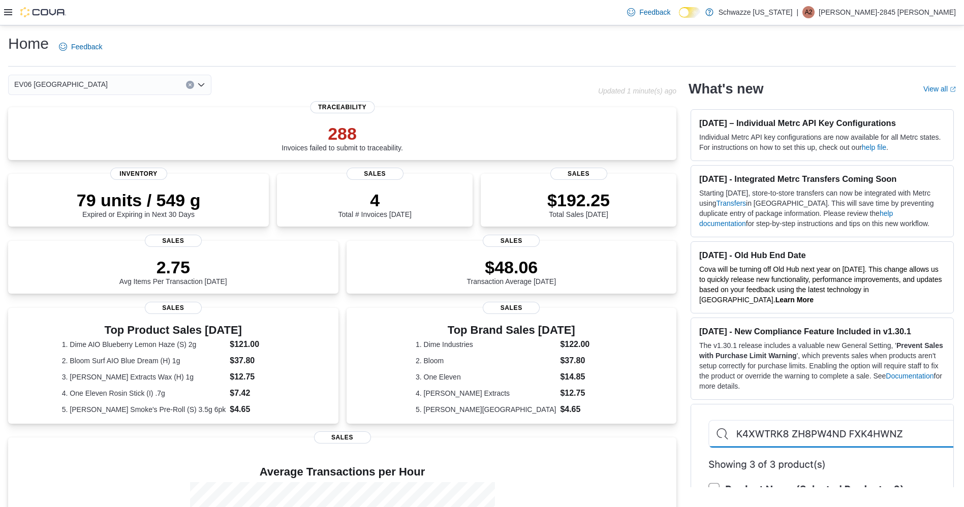
click at [7, 12] on icon at bounding box center [8, 12] width 8 height 6
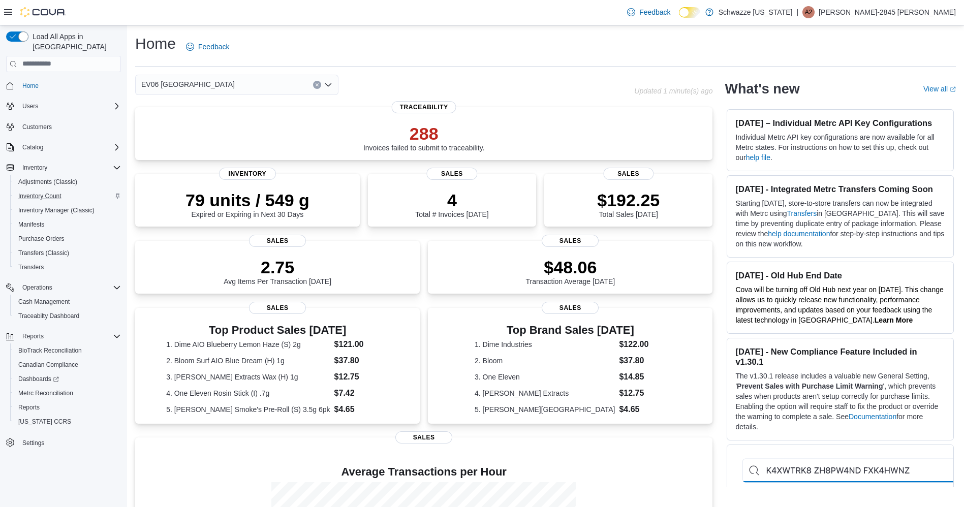
click at [96, 192] on div "Inventory Count" at bounding box center [67, 196] width 107 height 12
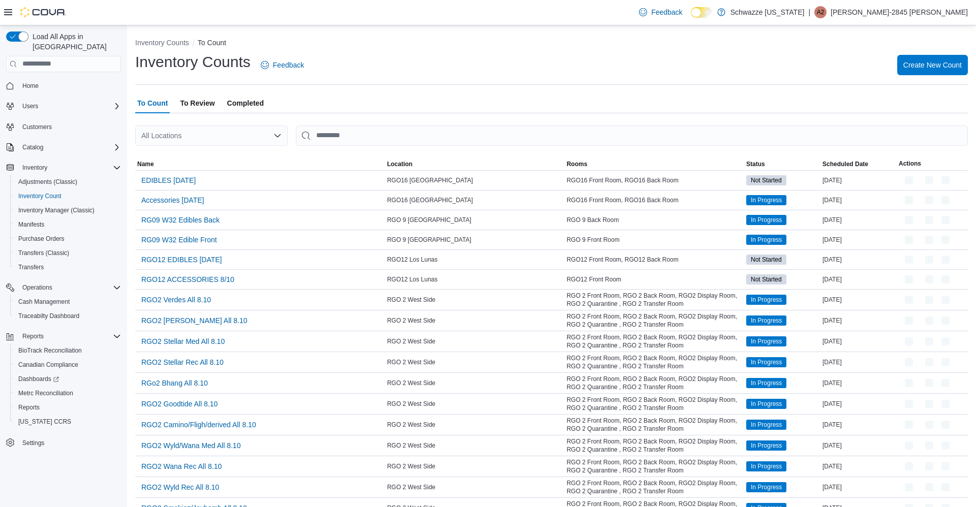
click at [232, 138] on div "All Locations" at bounding box center [211, 136] width 152 height 20
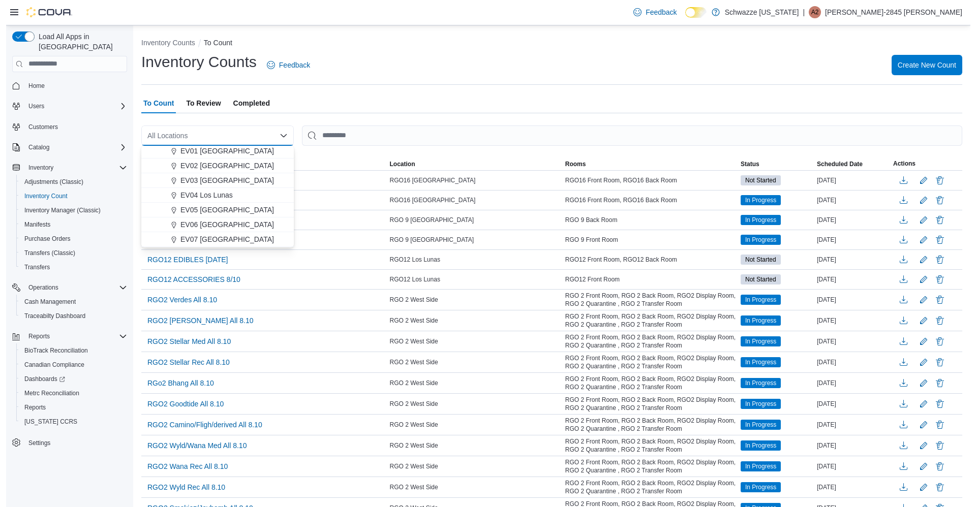
scroll to position [32, 0]
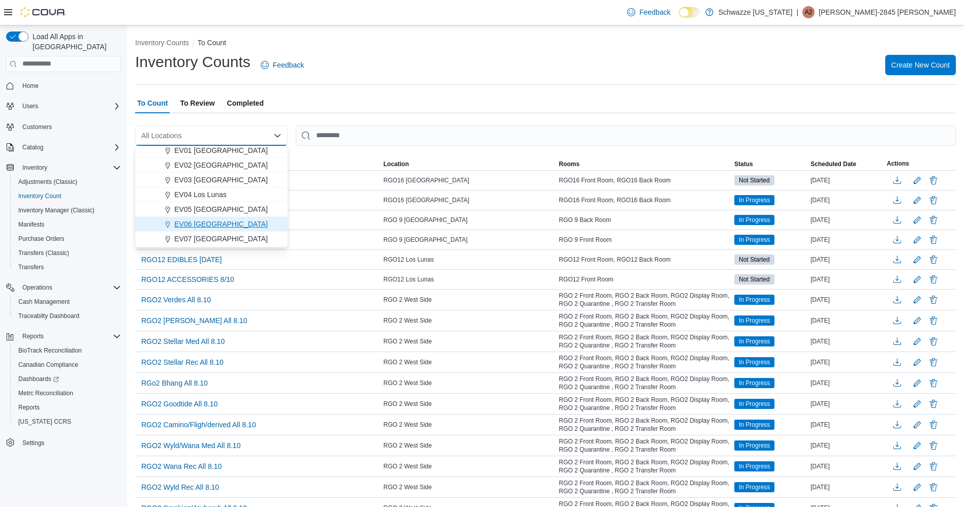
click at [239, 223] on span "EV06 [GEOGRAPHIC_DATA]" at bounding box center [221, 224] width 94 height 10
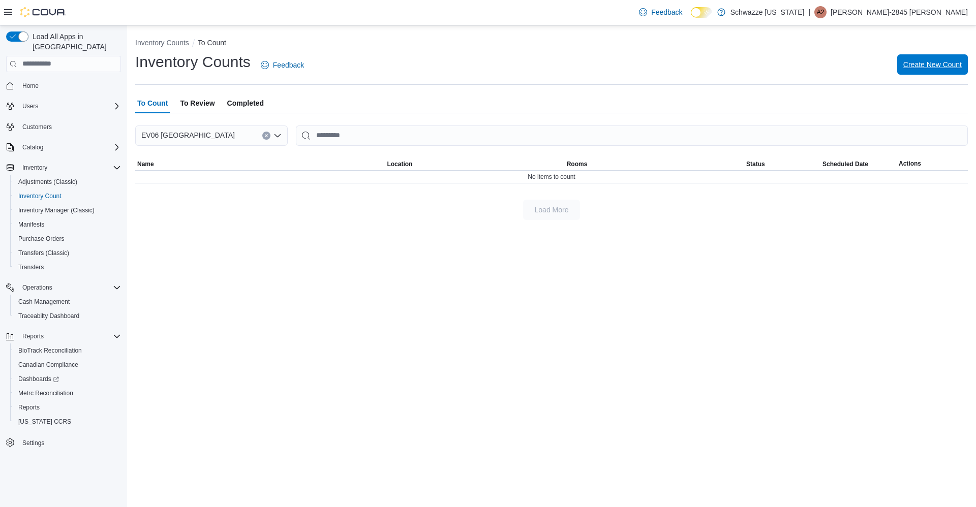
click at [942, 65] on span "Create New Count" at bounding box center [932, 64] width 58 height 10
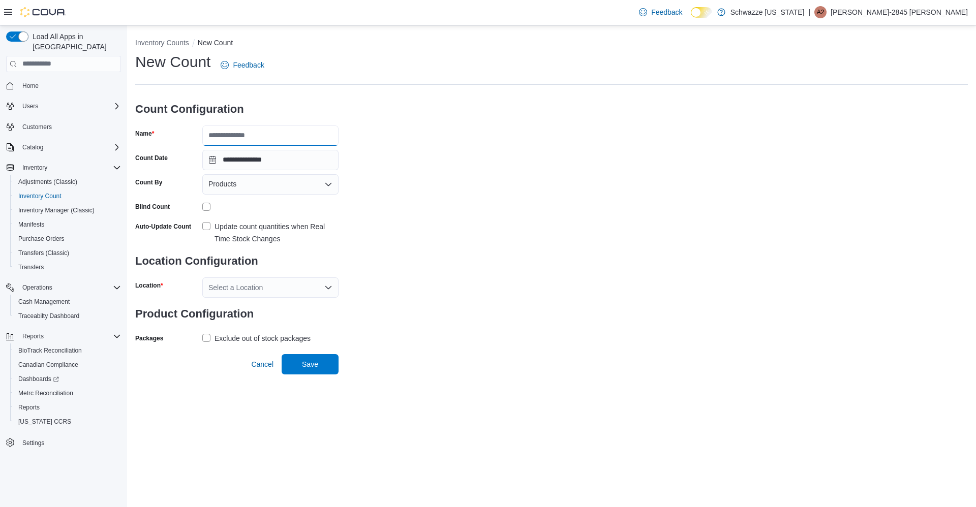
click at [312, 137] on input "Name" at bounding box center [270, 136] width 136 height 20
type input "**********"
click at [205, 226] on label "Update count quantities when Real Time Stock Changes" at bounding box center [270, 233] width 136 height 24
click at [240, 284] on div "Select a Location" at bounding box center [270, 287] width 136 height 20
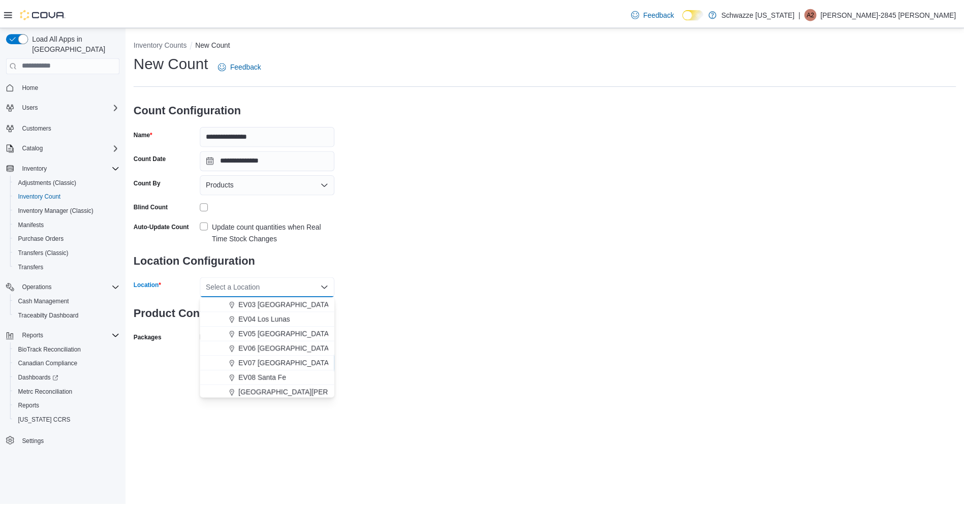
scroll to position [61, 0]
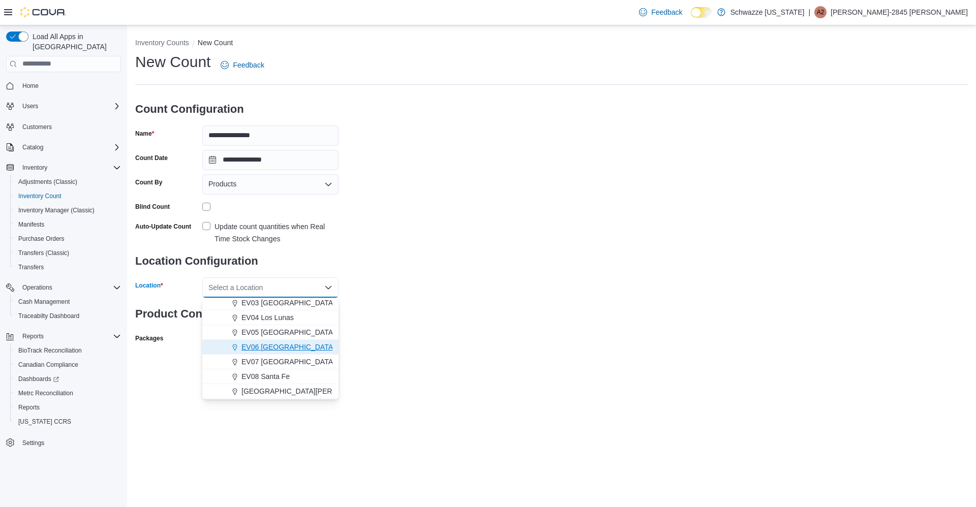
click at [276, 354] on button "EV06 [GEOGRAPHIC_DATA]" at bounding box center [270, 347] width 136 height 15
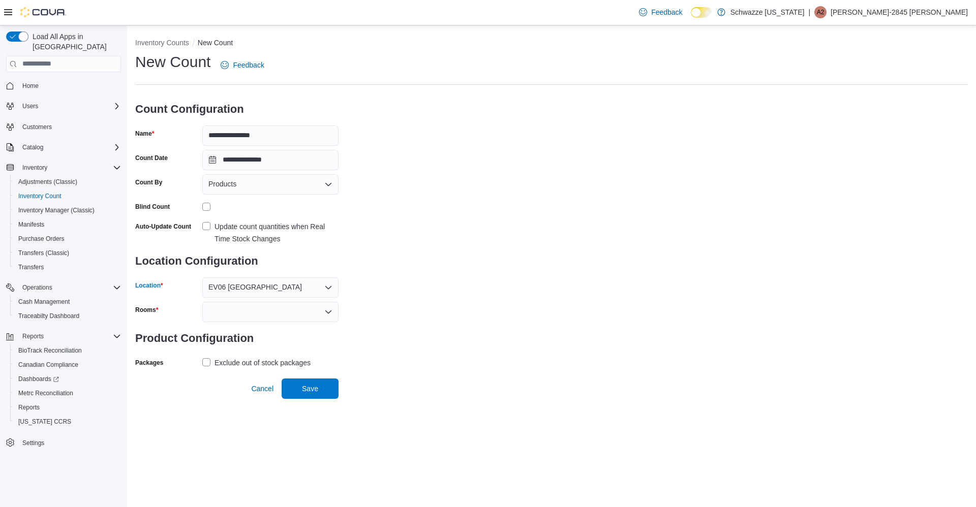
click at [257, 310] on div at bounding box center [270, 312] width 136 height 20
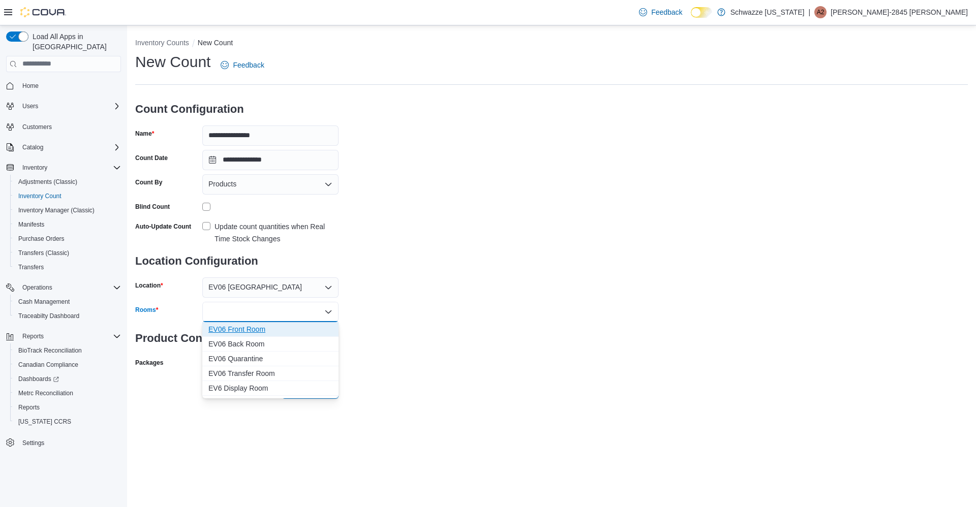
click at [239, 329] on span "EV06 Front Room" at bounding box center [270, 329] width 124 height 10
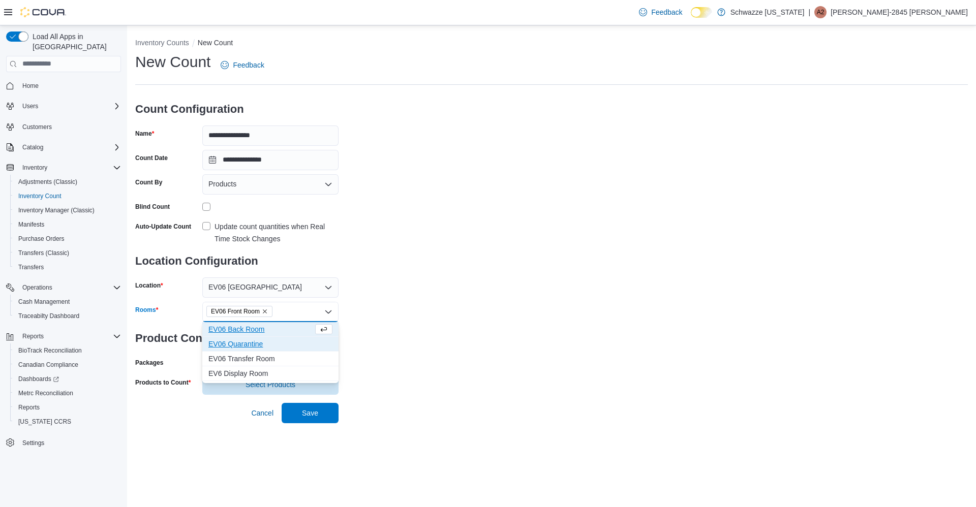
click at [234, 341] on span "EV06 Quarantine" at bounding box center [270, 344] width 124 height 10
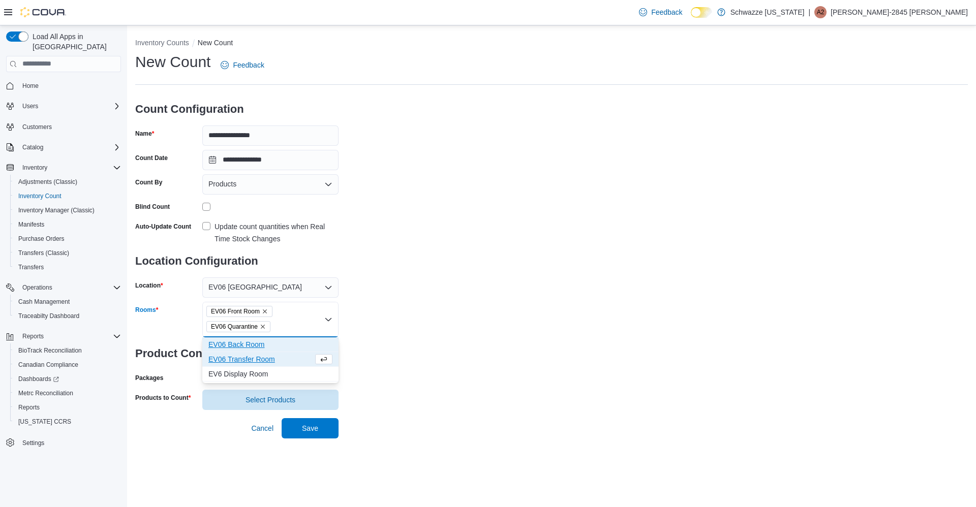
click at [257, 339] on span "EV06 Back Room" at bounding box center [270, 344] width 124 height 10
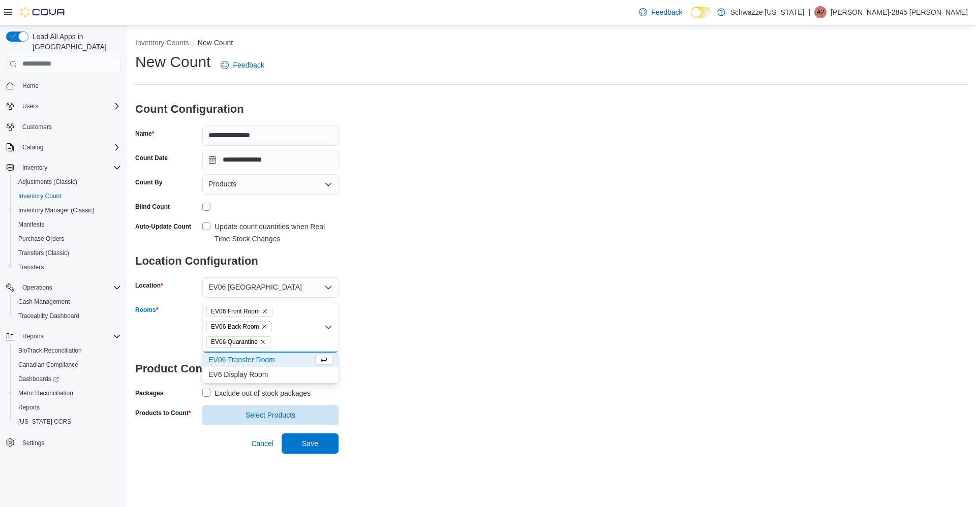
click at [262, 342] on icon "Remove EV06 Quarantine from selection in this group" at bounding box center [263, 342] width 4 height 4
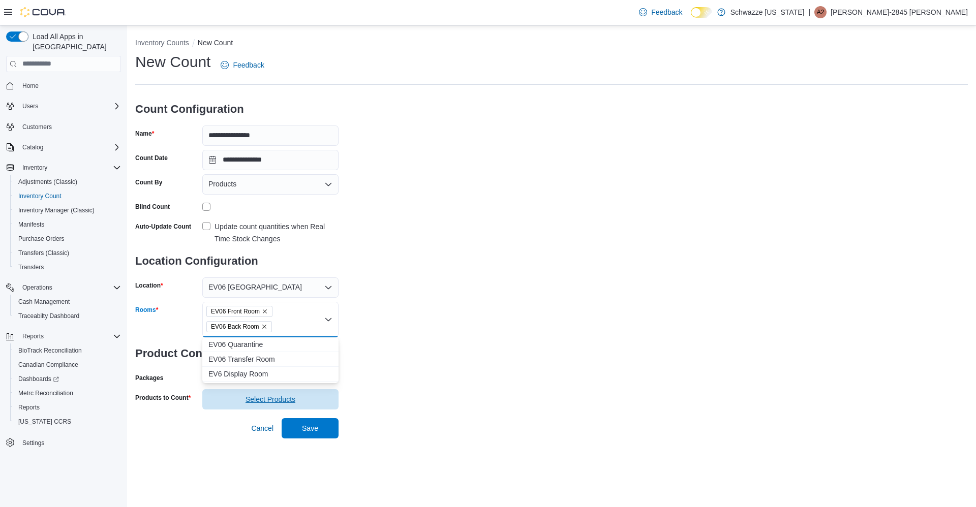
click at [306, 408] on span "Select Products" at bounding box center [270, 399] width 124 height 20
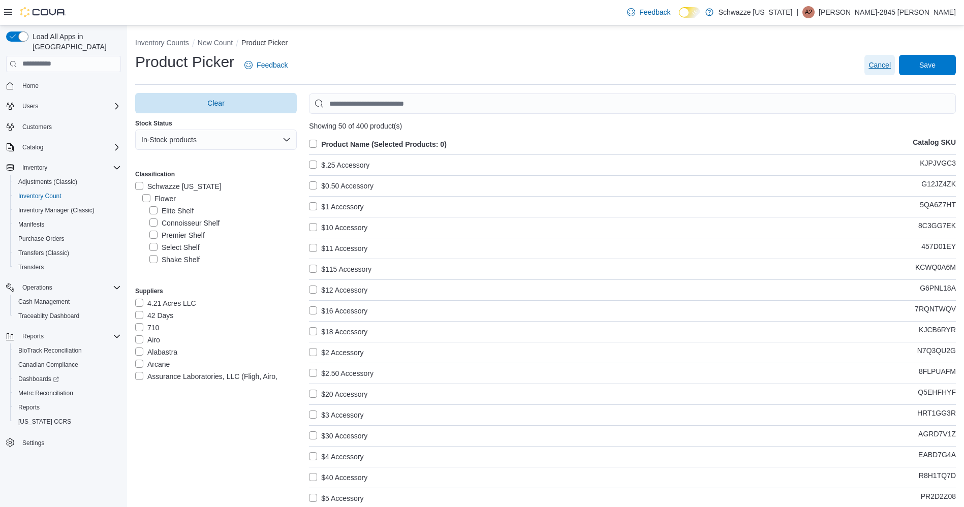
click at [890, 63] on span "Cancel" at bounding box center [879, 65] width 22 height 10
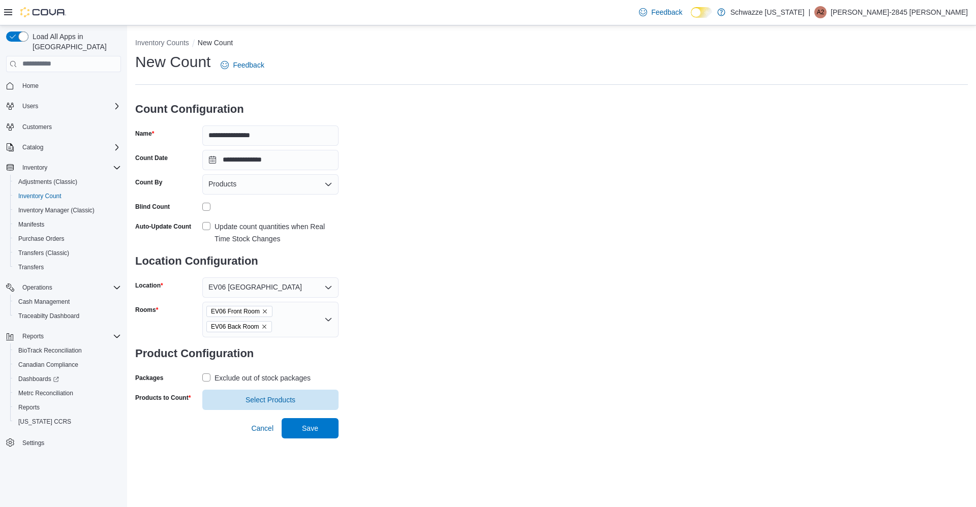
click at [206, 379] on label "Exclude out of stock packages" at bounding box center [256, 378] width 108 height 12
click at [261, 400] on span "Select Products" at bounding box center [270, 399] width 50 height 10
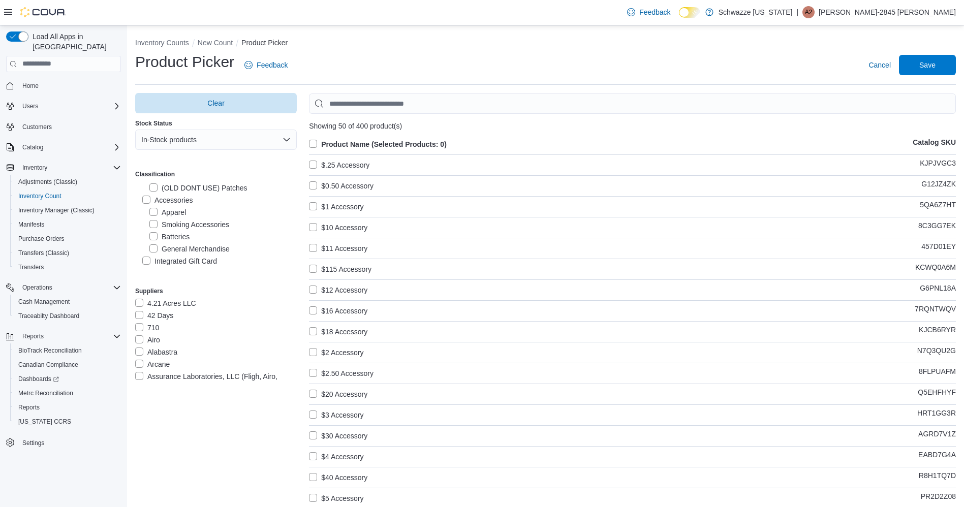
scroll to position [561, 0]
click at [182, 212] on label "Apparel" at bounding box center [167, 211] width 37 height 12
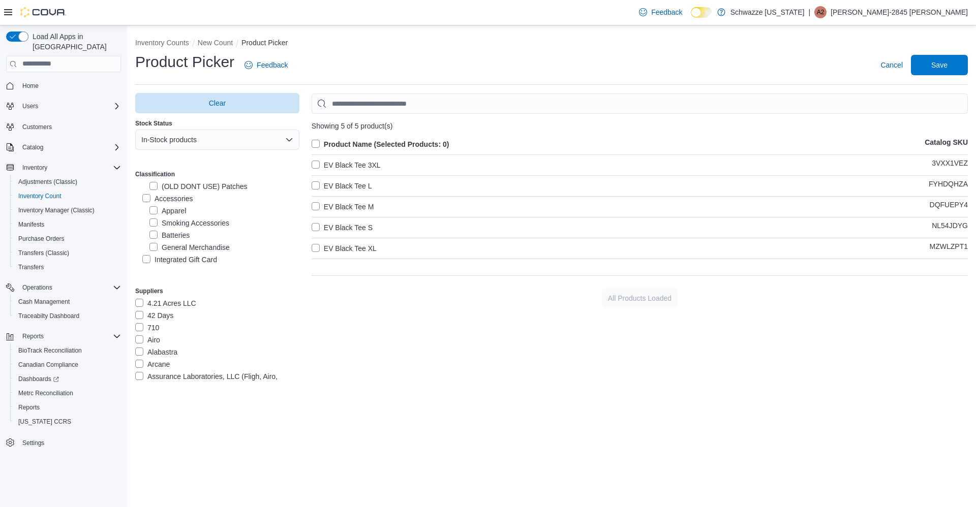
click at [183, 215] on label "Apparel" at bounding box center [167, 211] width 37 height 12
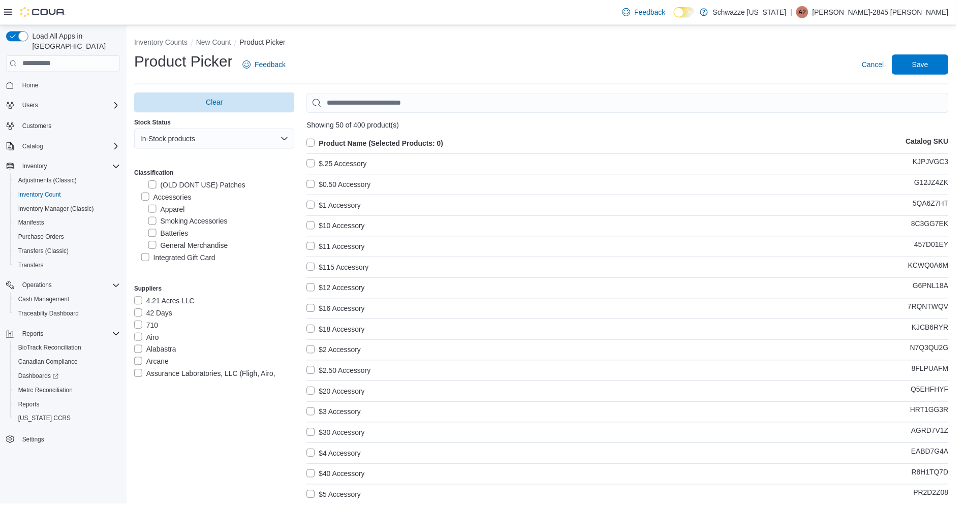
click at [184, 202] on label "Accessories" at bounding box center [167, 199] width 50 height 12
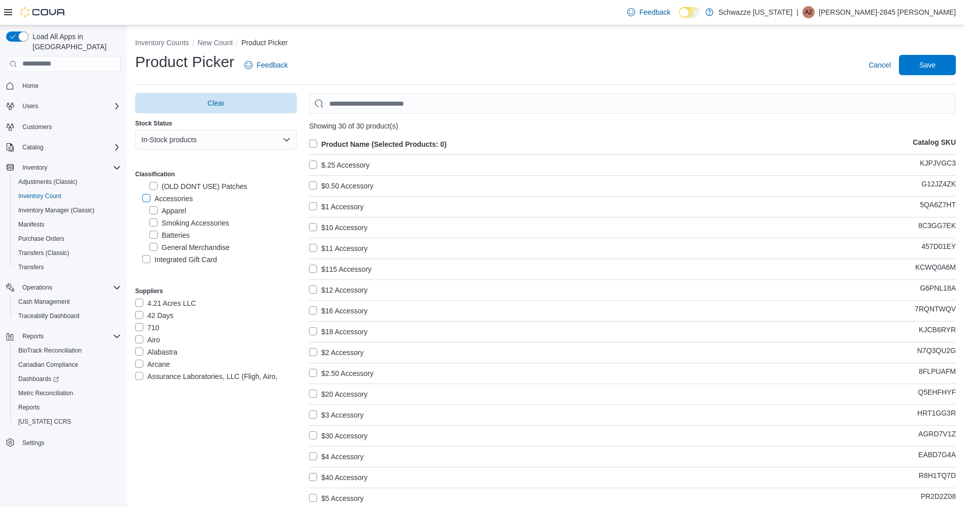
scroll to position [4, 0]
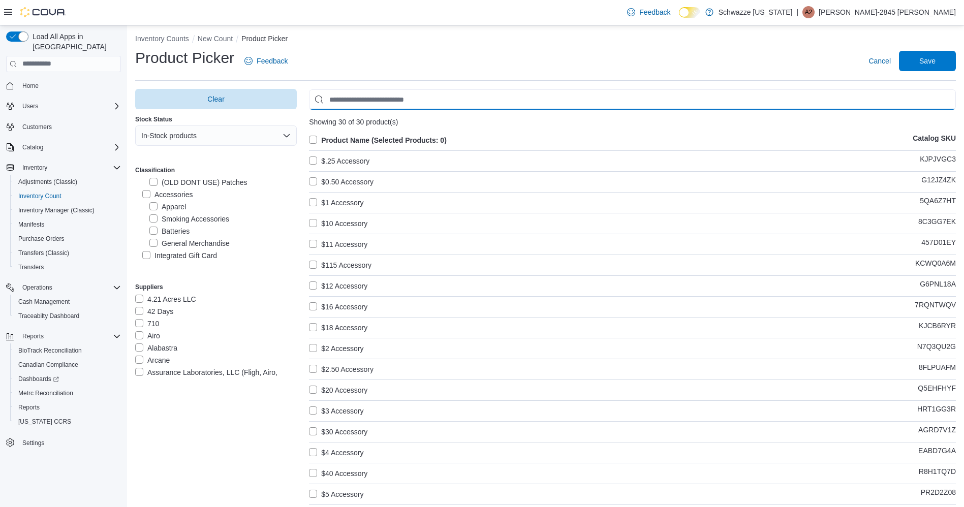
click at [577, 107] on input "Use aria labels when no actual label is in use" at bounding box center [632, 99] width 647 height 20
click at [575, 107] on input "Use aria labels when no actual label is in use" at bounding box center [632, 99] width 647 height 20
click at [335, 143] on label "Product Name (Selected Products: 0)" at bounding box center [378, 140] width 138 height 12
click at [935, 67] on span "Save" at bounding box center [927, 60] width 45 height 20
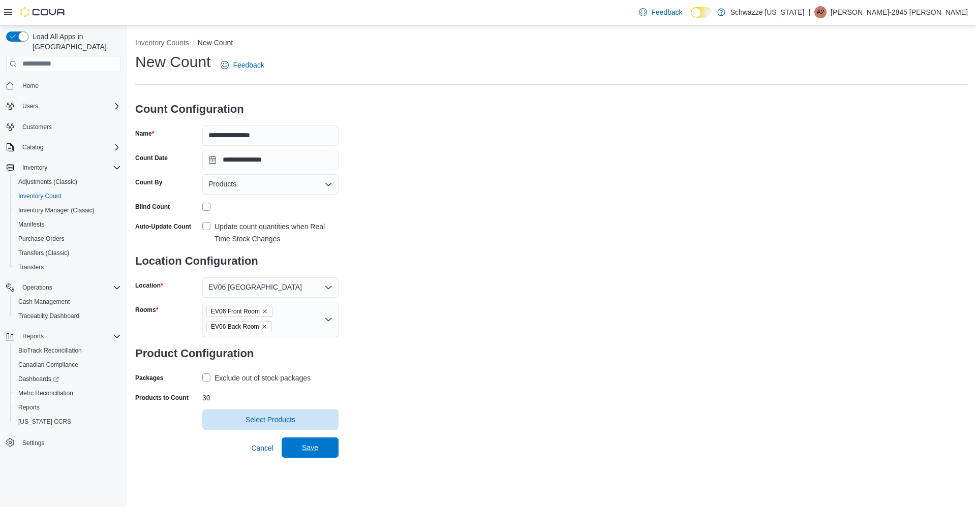
click at [301, 455] on span "Save" at bounding box center [310, 448] width 45 height 20
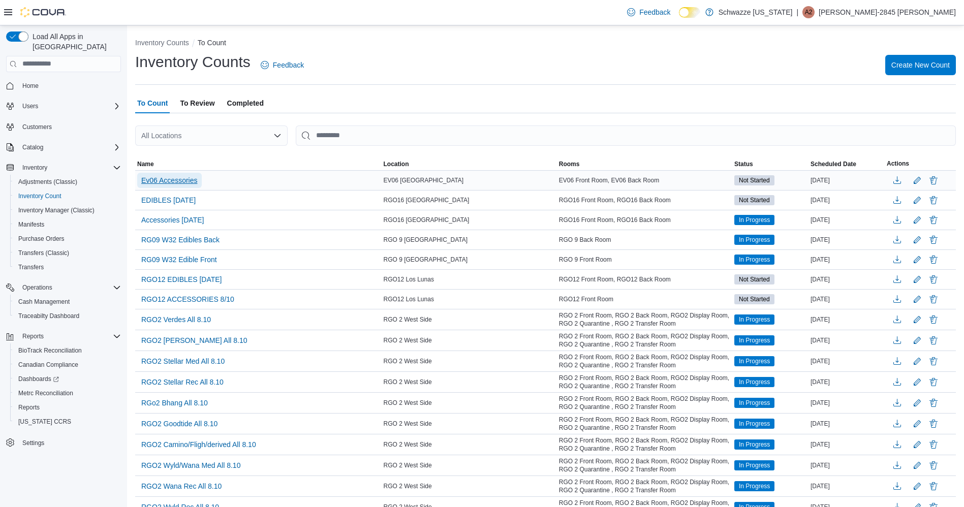
click at [174, 181] on span "Ev06 Accessories" at bounding box center [169, 180] width 56 height 10
